Goal: Information Seeking & Learning: Learn about a topic

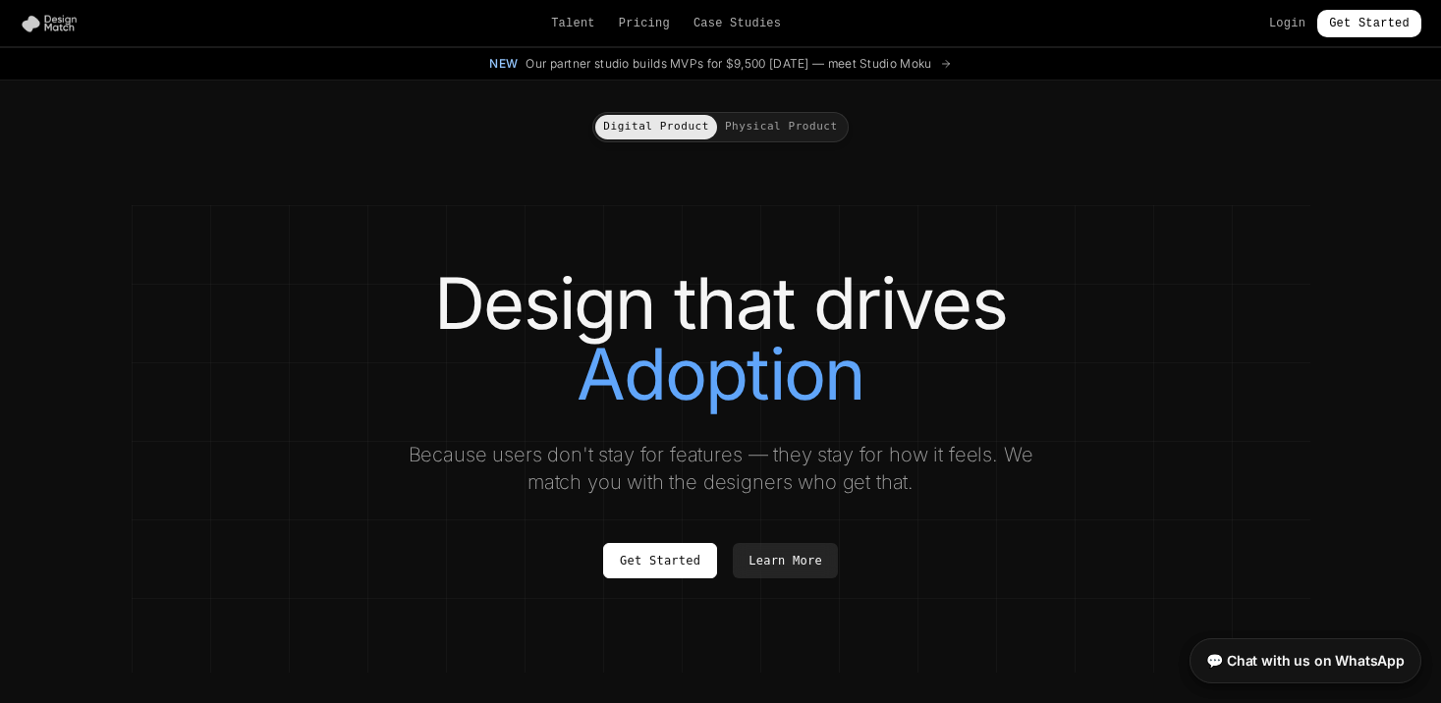
click at [55, 28] on img at bounding box center [53, 24] width 67 height 20
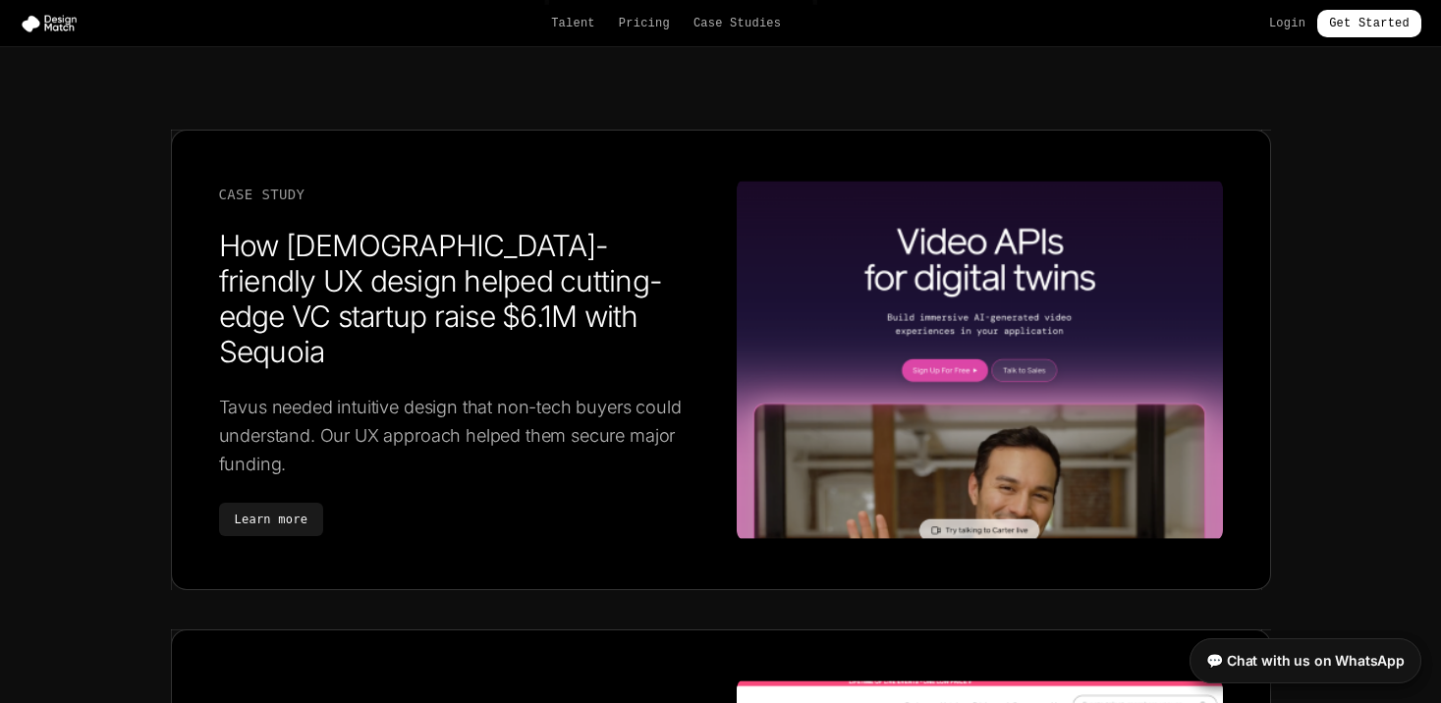
scroll to position [3281, 0]
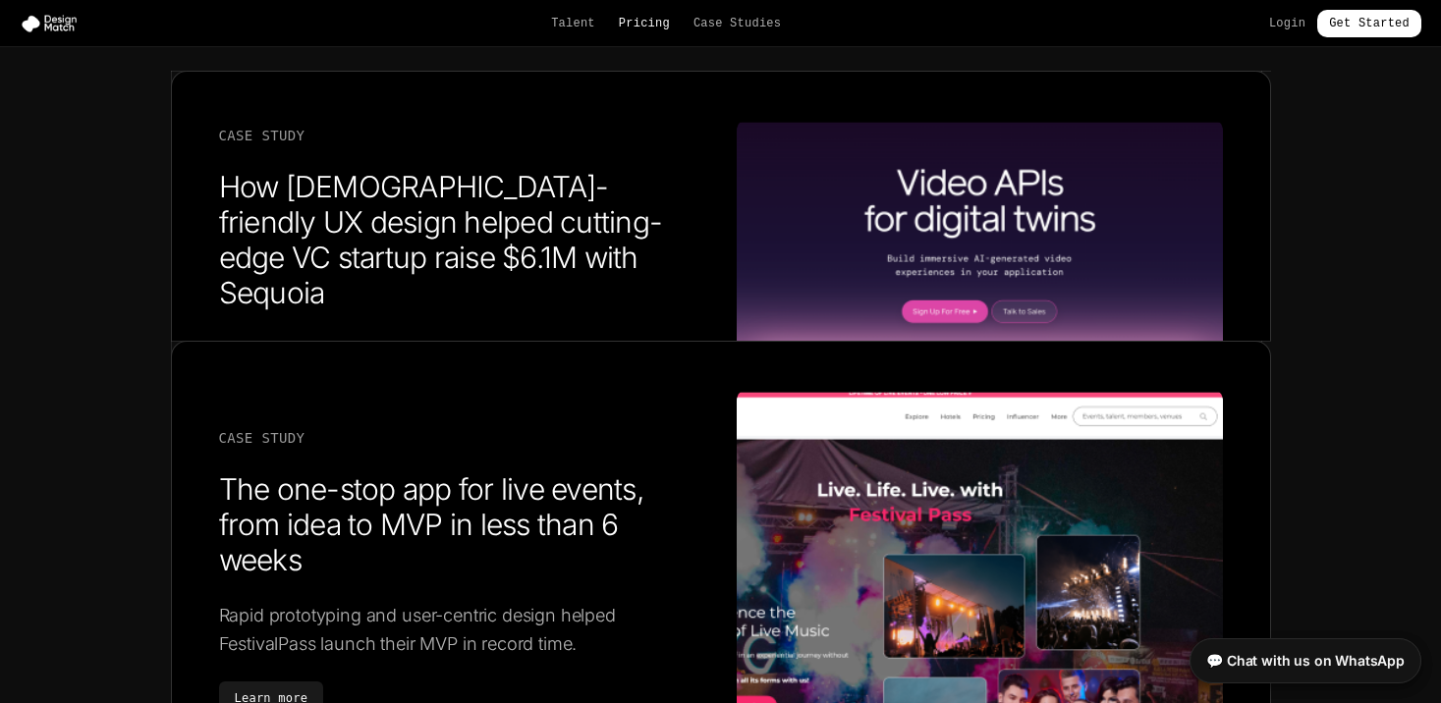
click at [652, 17] on link "Pricing" at bounding box center [644, 24] width 51 height 16
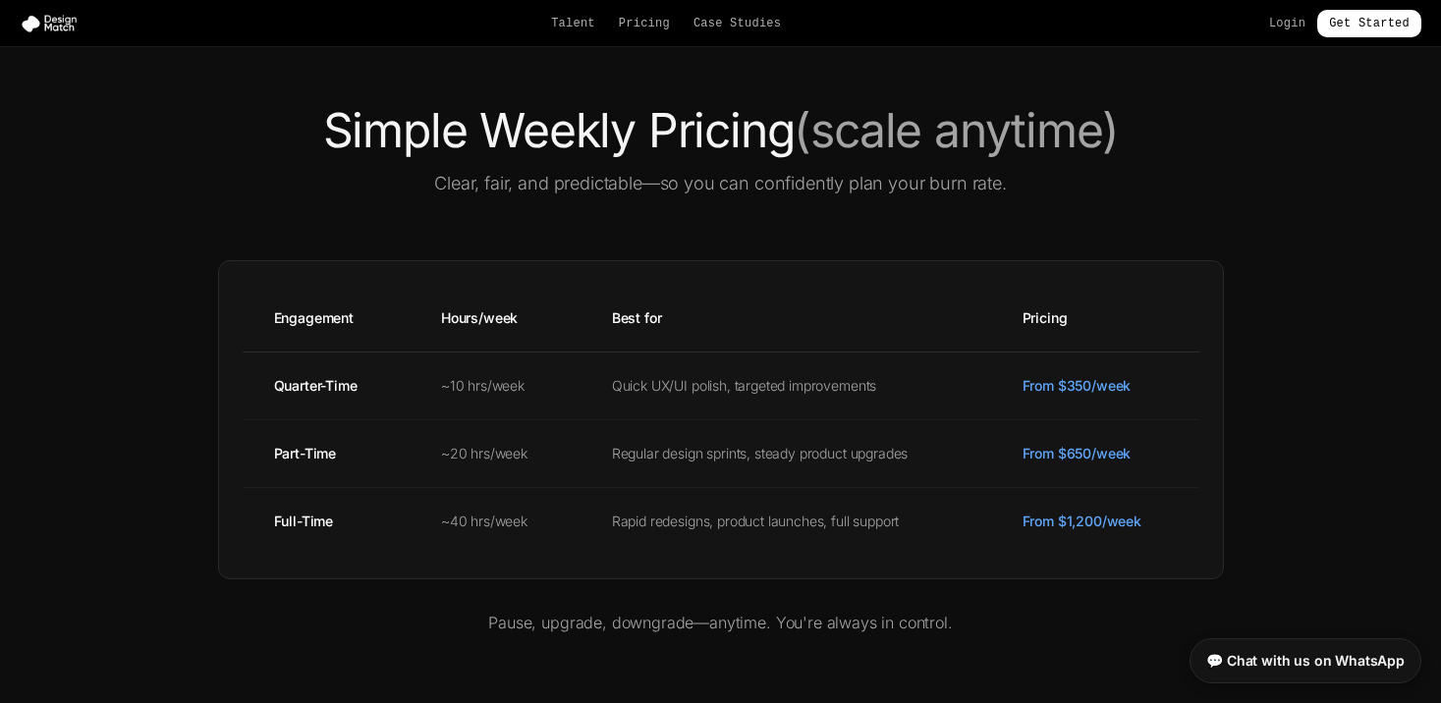
scroll to position [627, 0]
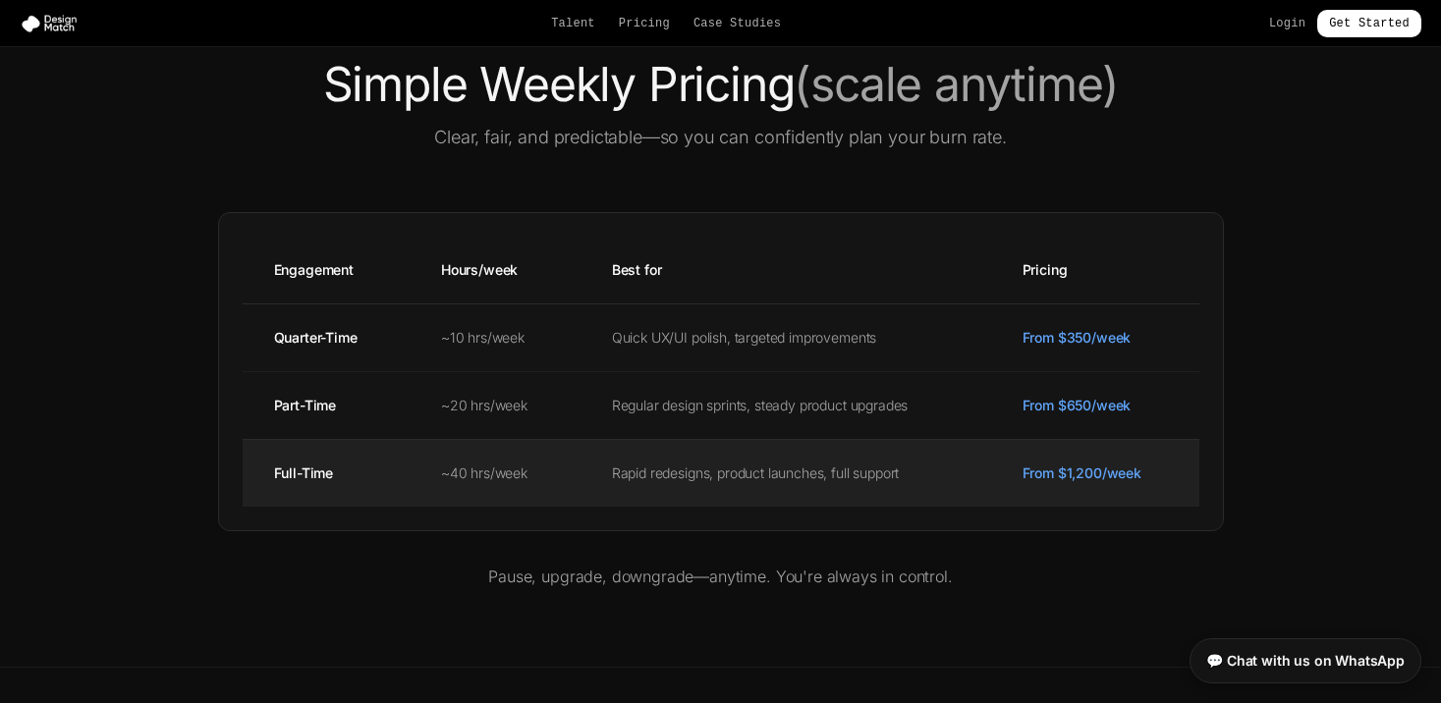
click at [565, 484] on td "~40 hrs/week" at bounding box center [495, 473] width 171 height 68
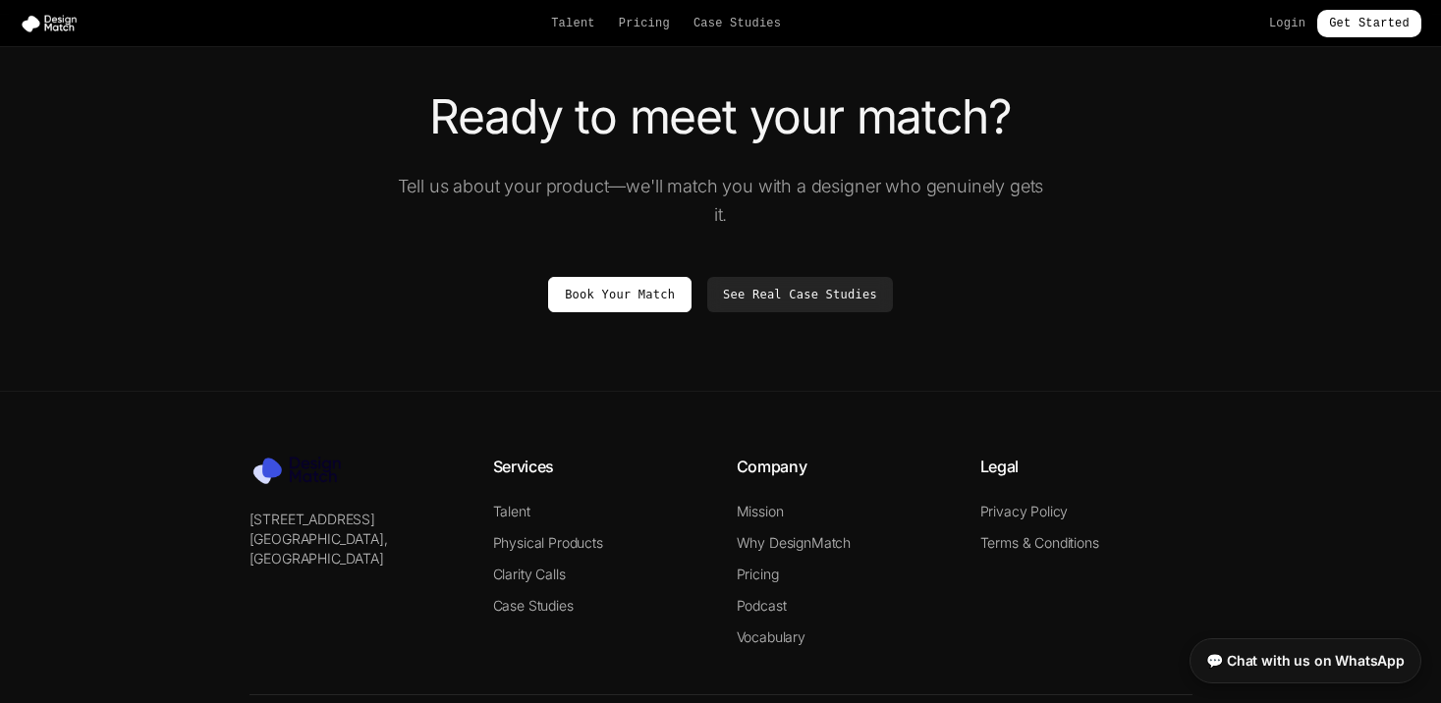
scroll to position [3628, 0]
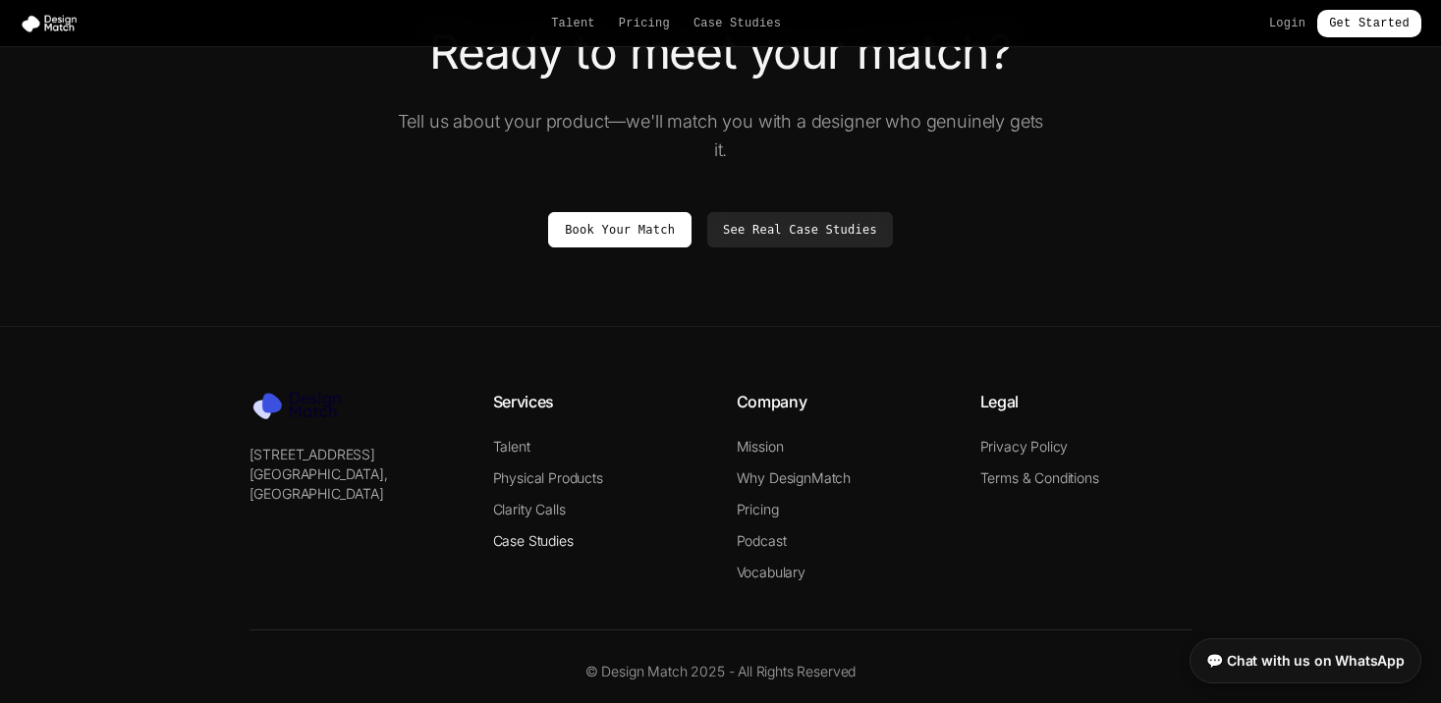
click at [516, 544] on link "Case Studies" at bounding box center [533, 540] width 81 height 17
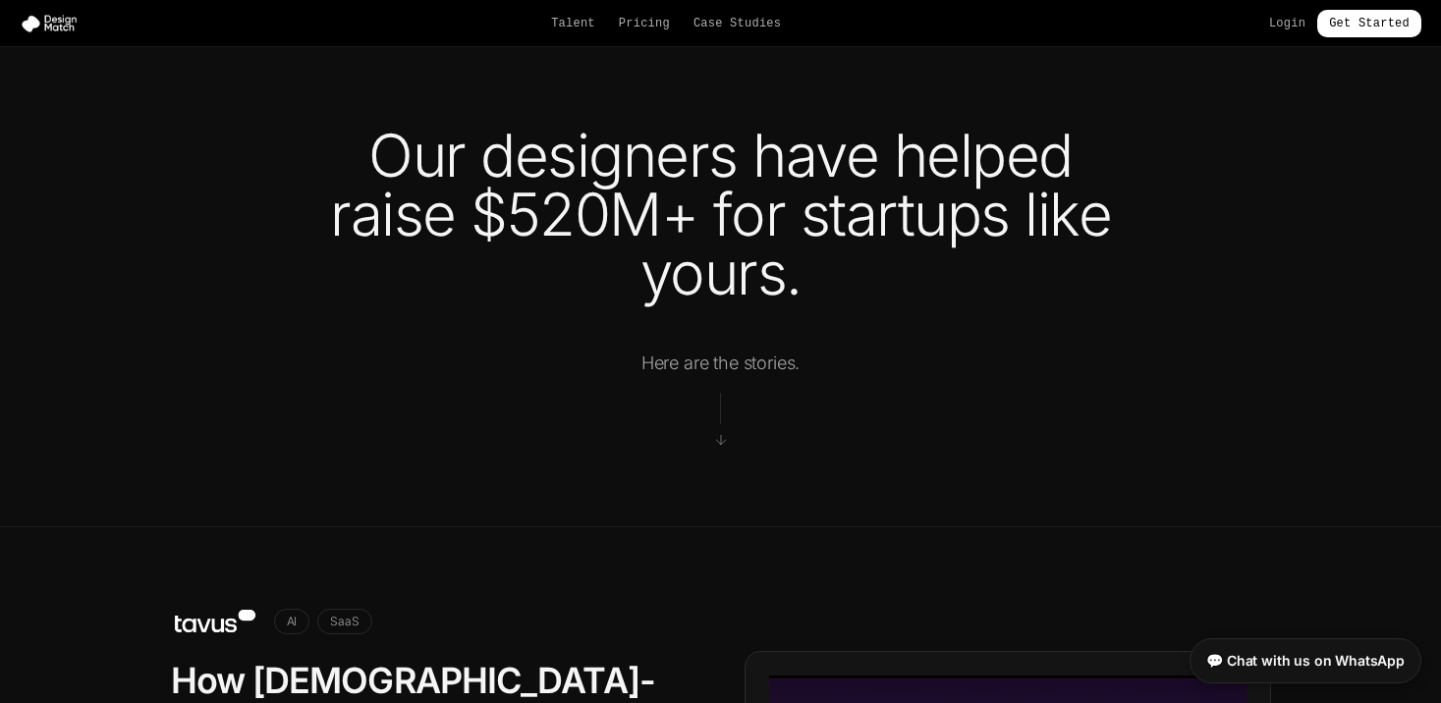
click at [749, 12] on div "Talent Pricing Case Studies Login Get Started" at bounding box center [720, 24] width 1441 height 28
click at [726, 23] on link "Case Studies" at bounding box center [736, 24] width 87 height 16
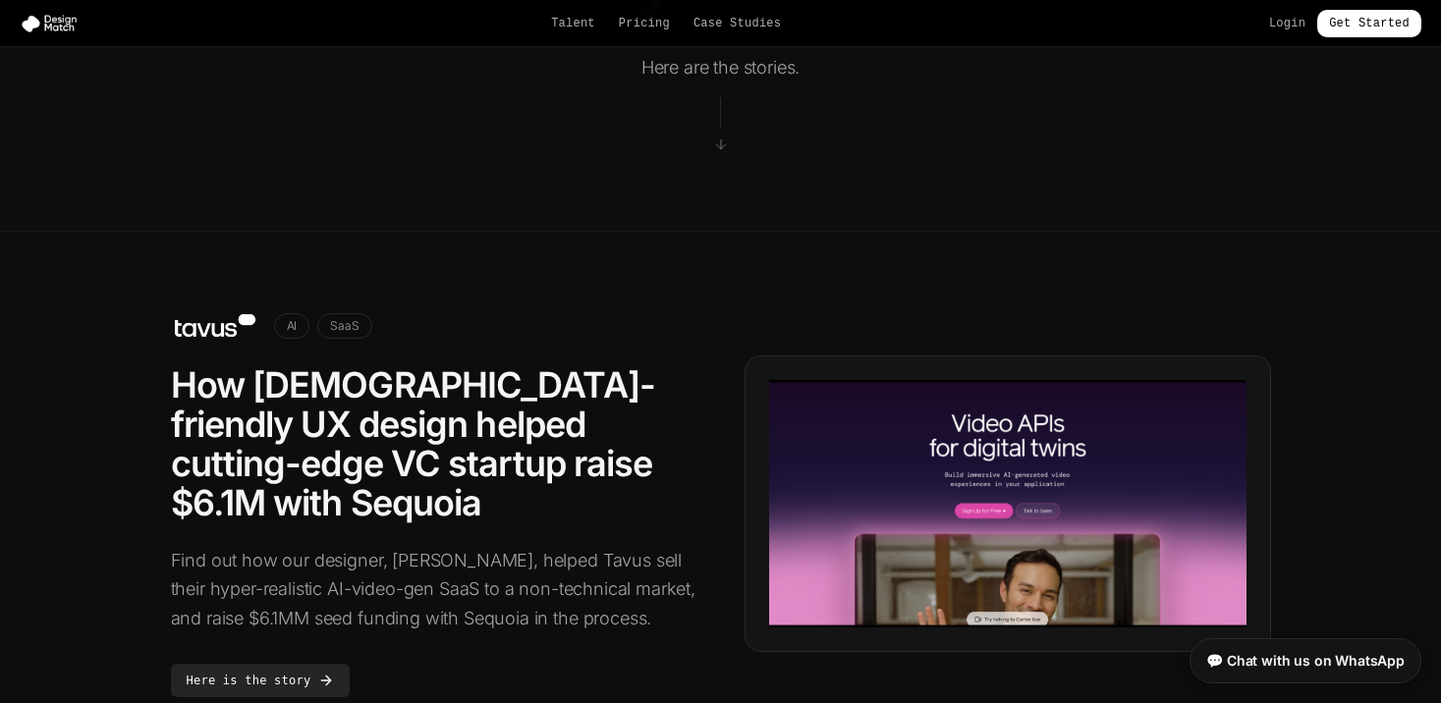
scroll to position [371, 0]
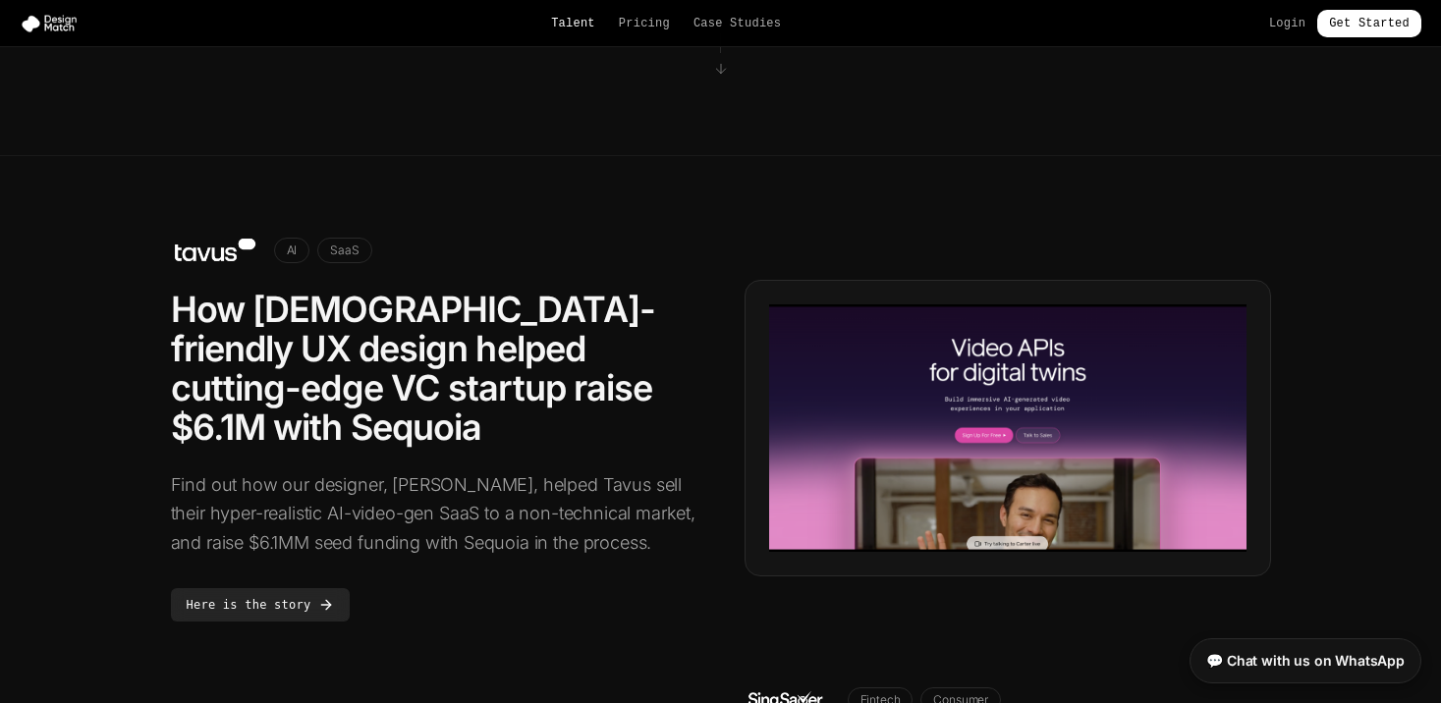
click at [571, 22] on link "Talent" at bounding box center [573, 24] width 44 height 16
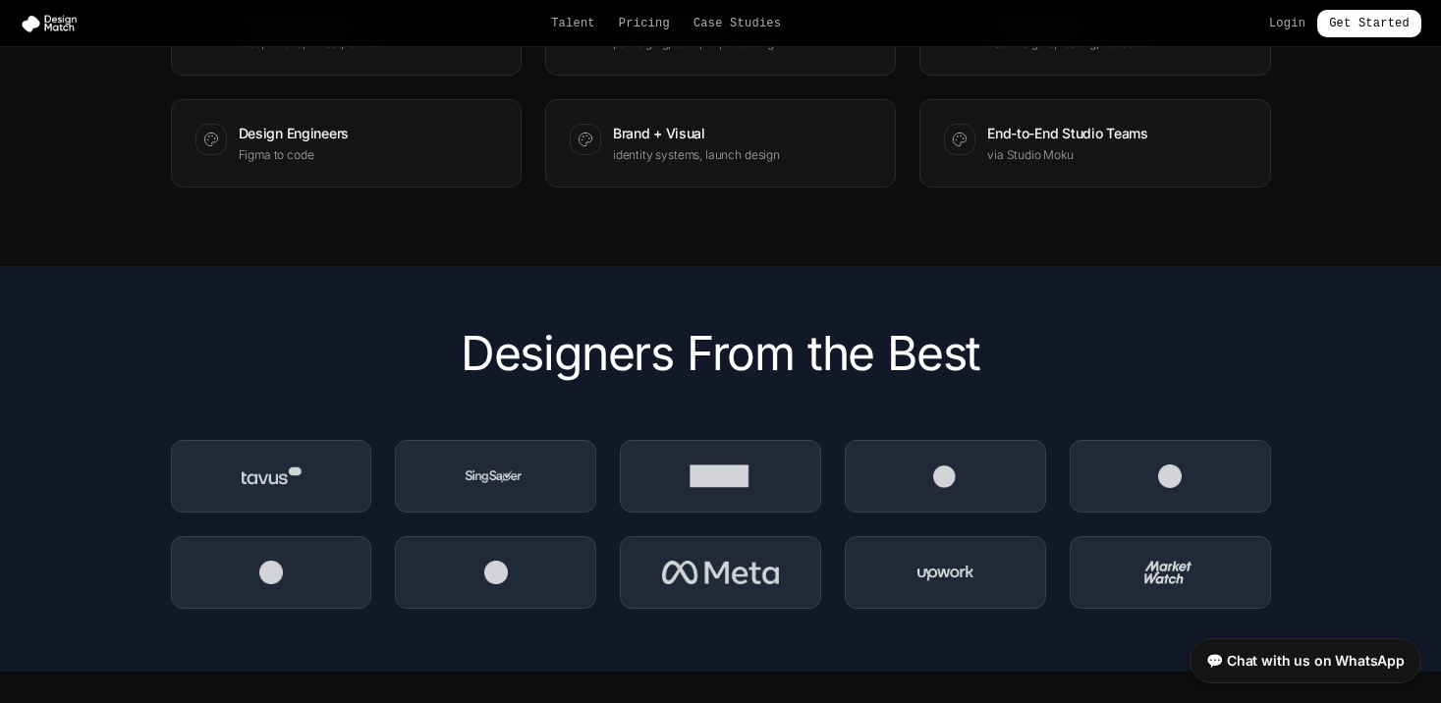
scroll to position [2079, 0]
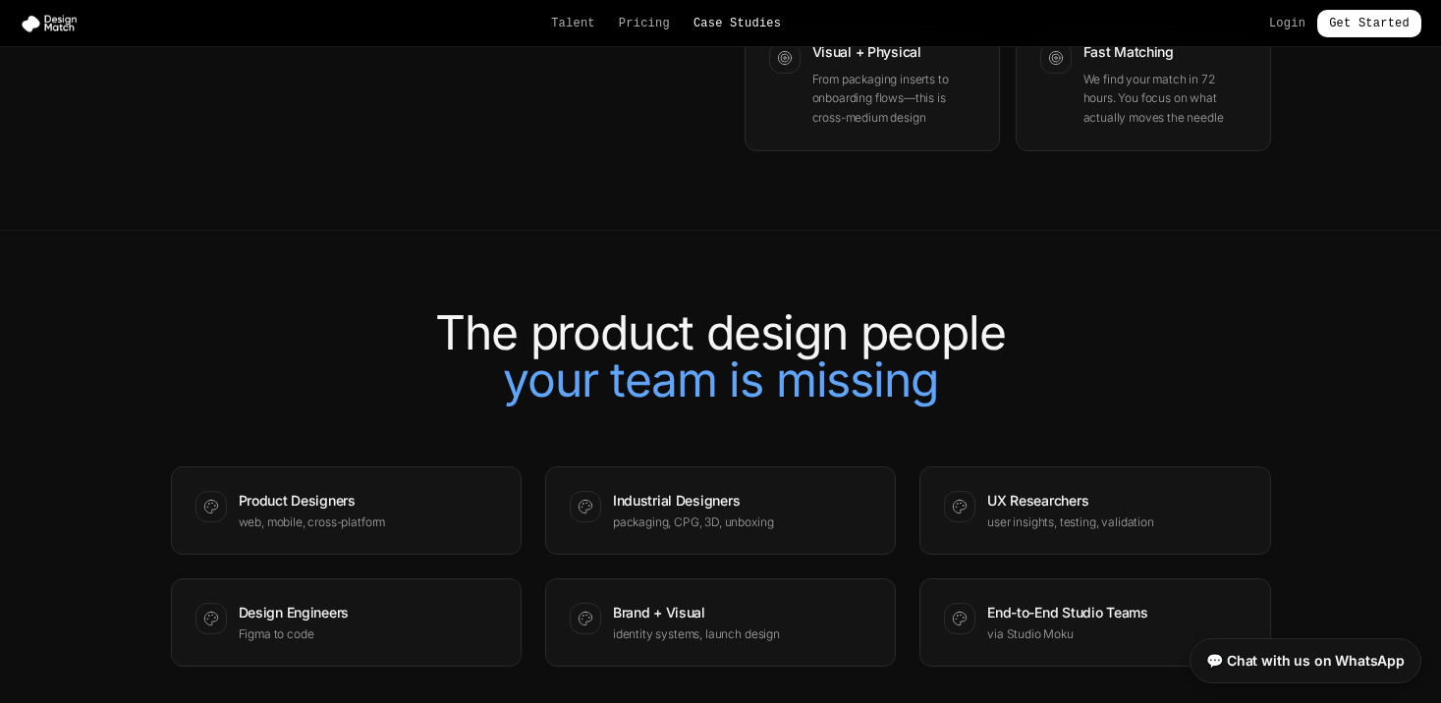
click at [711, 18] on link "Case Studies" at bounding box center [736, 24] width 87 height 16
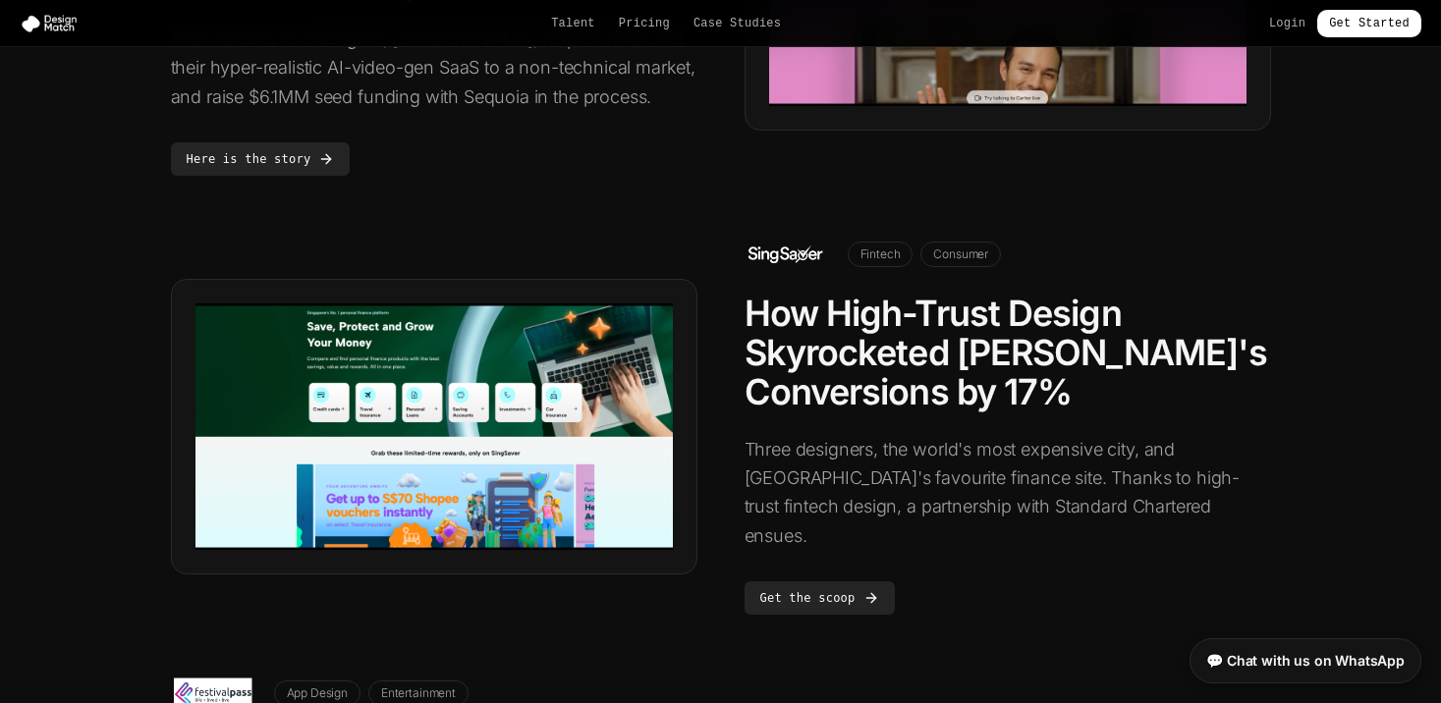
scroll to position [374, 0]
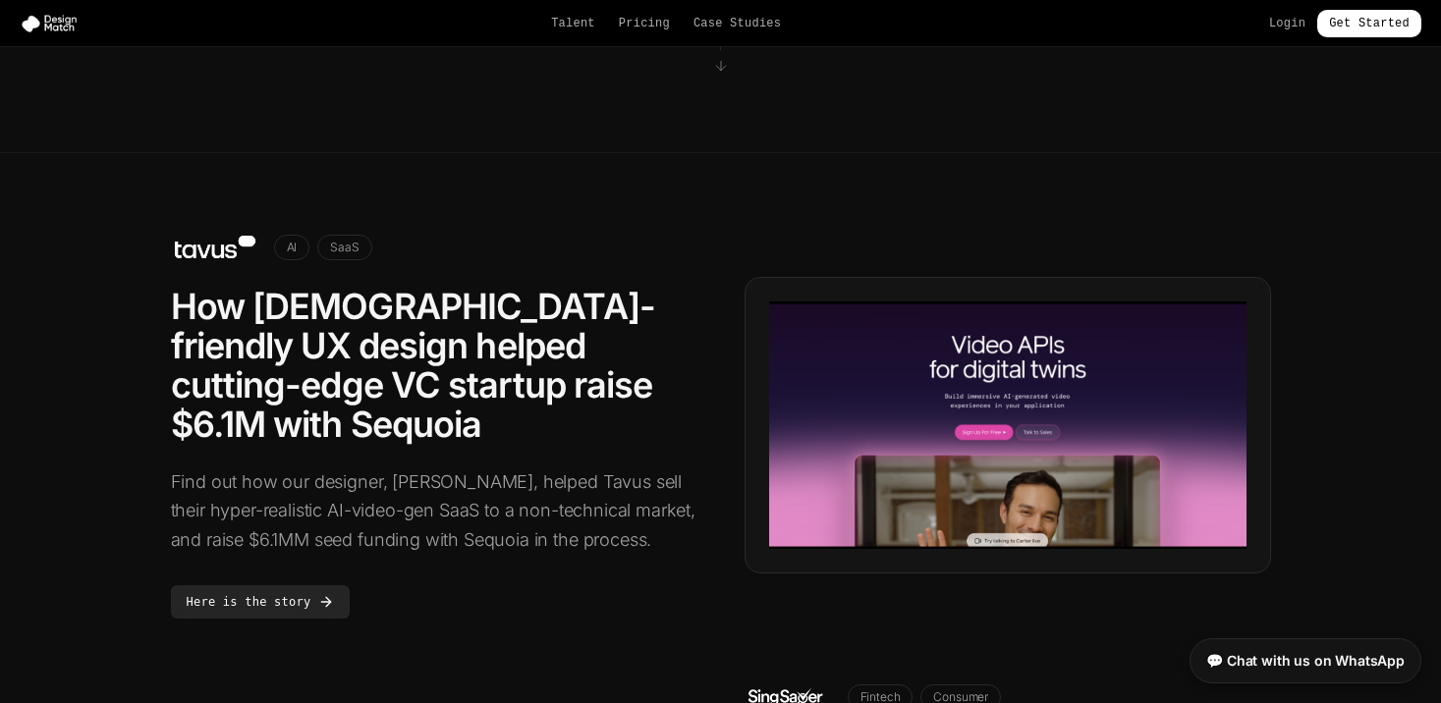
click at [423, 373] on h2 "How [DEMOGRAPHIC_DATA]-friendly UX design helped cutting-edge VC startup raise …" at bounding box center [434, 365] width 526 height 157
click at [287, 584] on link "Here is the story" at bounding box center [261, 600] width 180 height 33
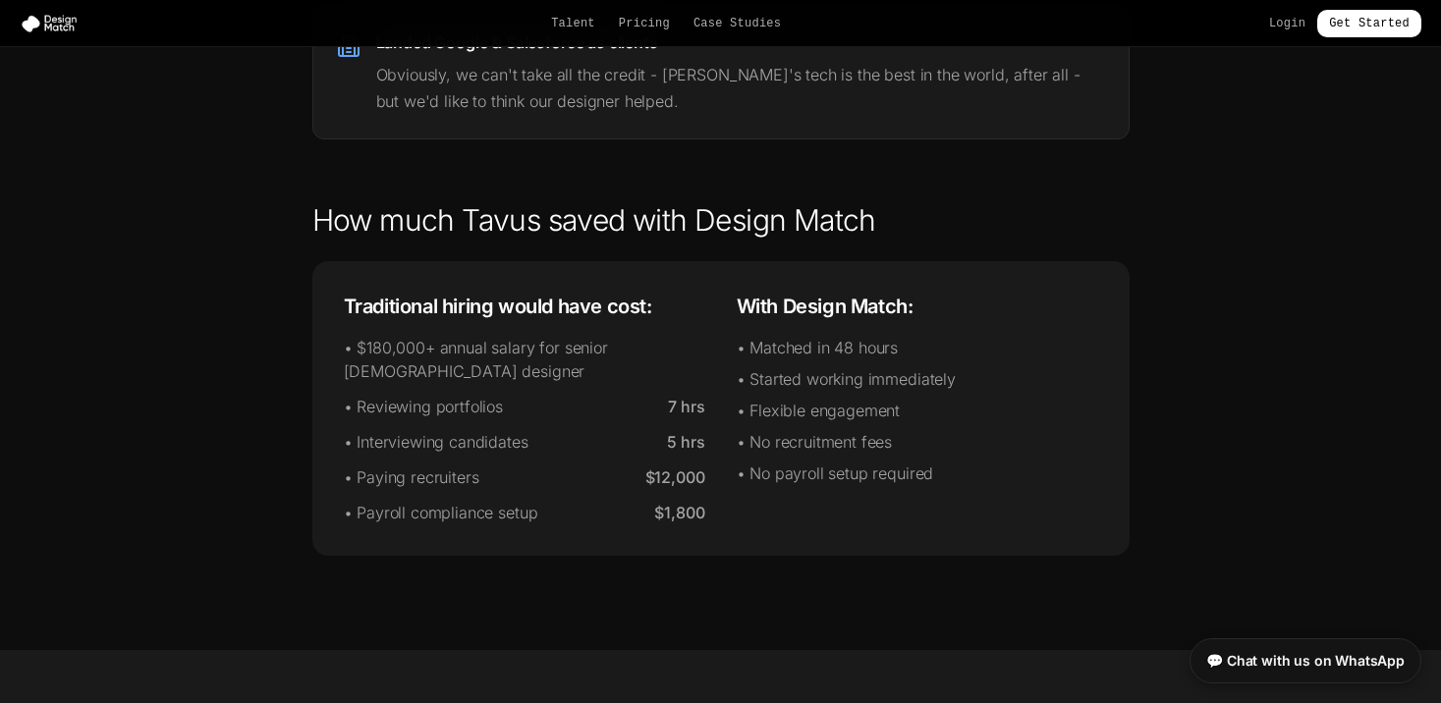
scroll to position [3450, 0]
